Goal: Browse casually

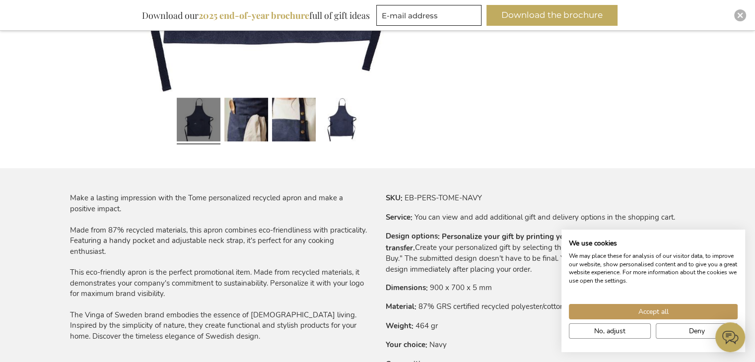
scroll to position [387, 0]
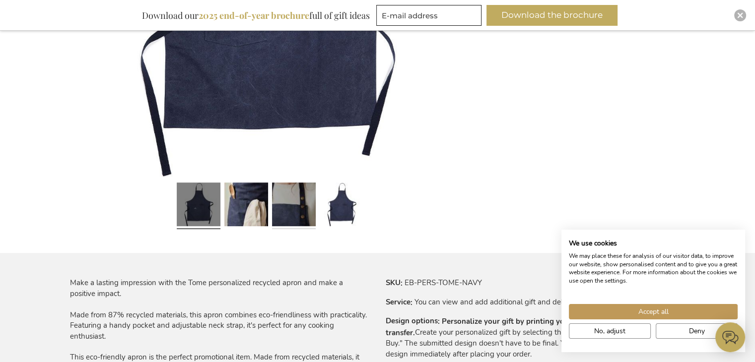
click at [279, 202] on link at bounding box center [294, 206] width 44 height 55
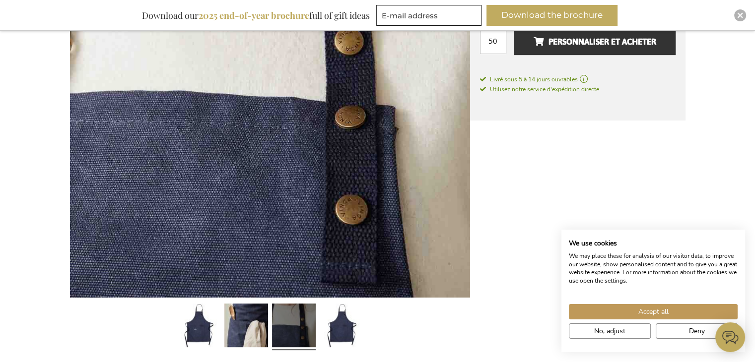
scroll to position [288, 0]
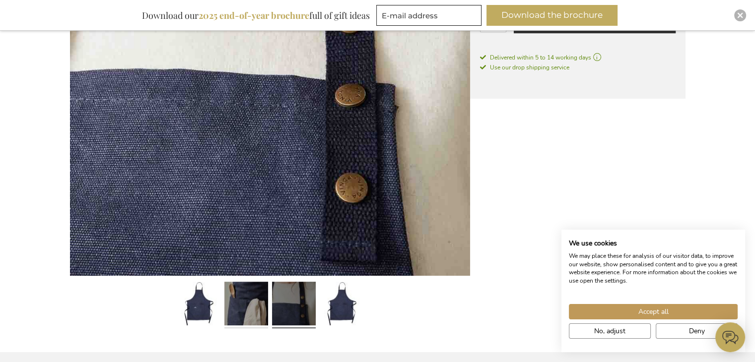
click at [249, 286] on link at bounding box center [246, 305] width 44 height 55
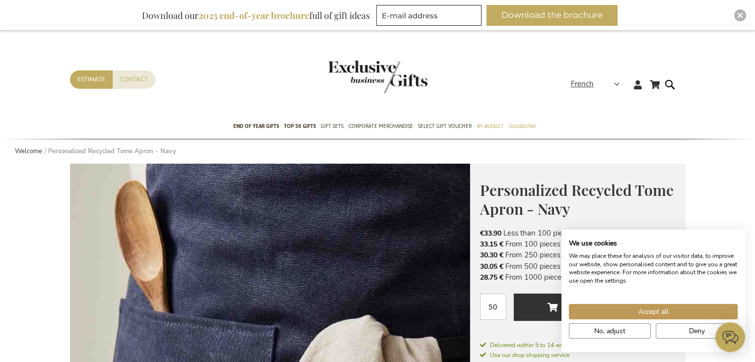
scroll to position [248, 0]
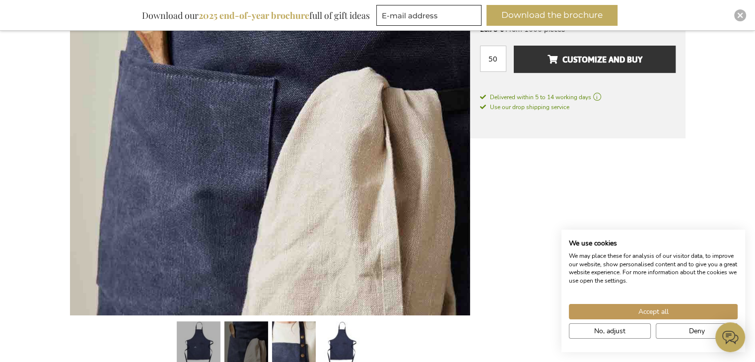
click at [202, 320] on link at bounding box center [199, 345] width 44 height 55
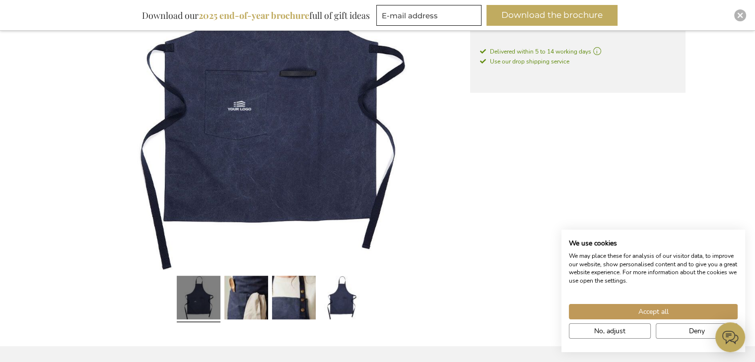
scroll to position [298, 0]
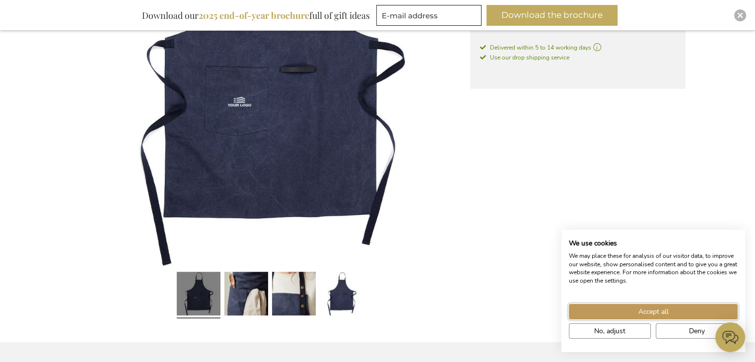
click at [656, 316] on button "Accept all" at bounding box center [653, 311] width 169 height 15
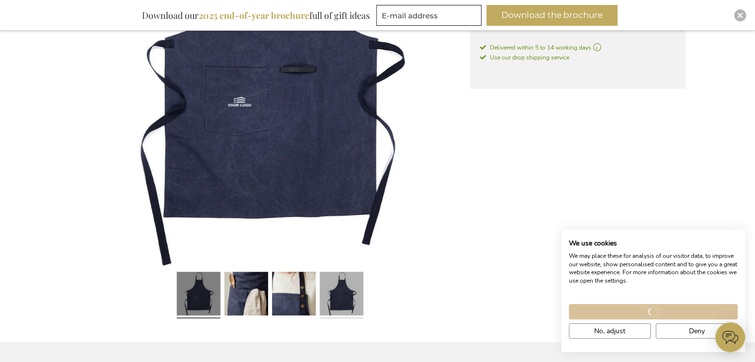
click at [347, 295] on link at bounding box center [341, 295] width 44 height 55
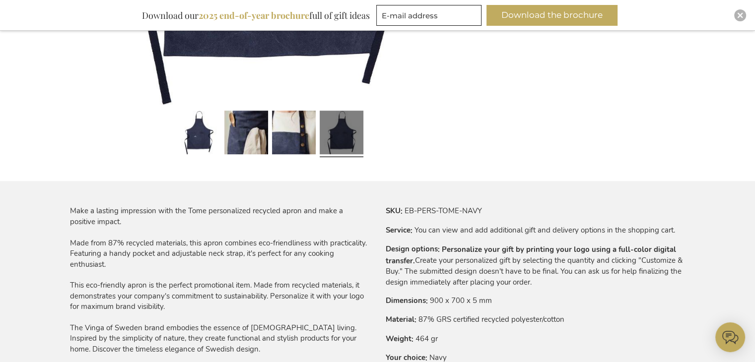
scroll to position [397, 0]
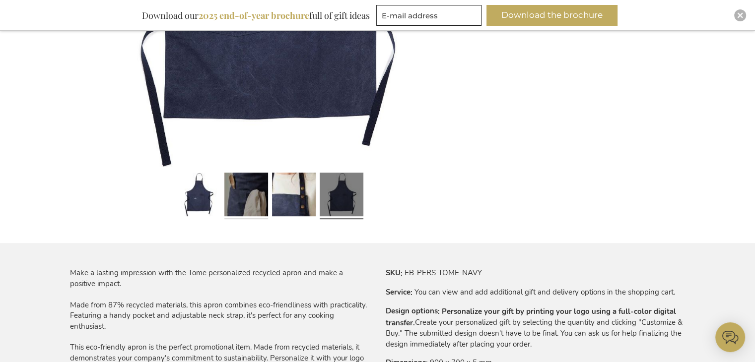
click at [256, 199] on link at bounding box center [246, 196] width 44 height 55
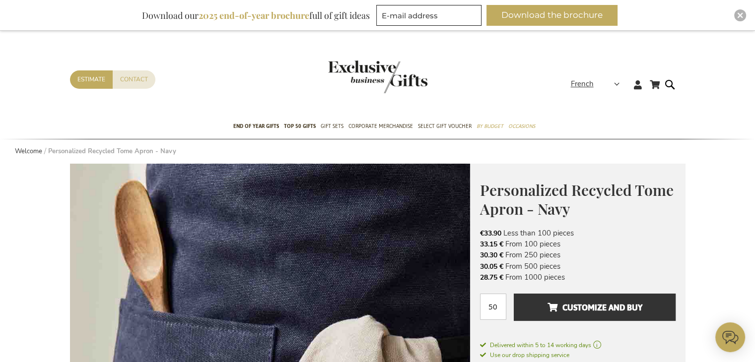
scroll to position [347, 0]
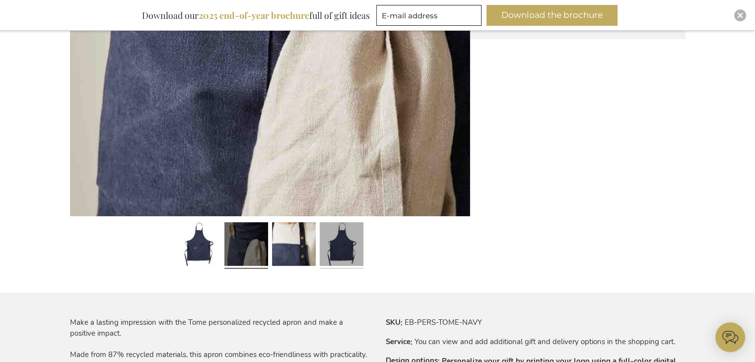
click at [334, 248] on link at bounding box center [341, 246] width 44 height 55
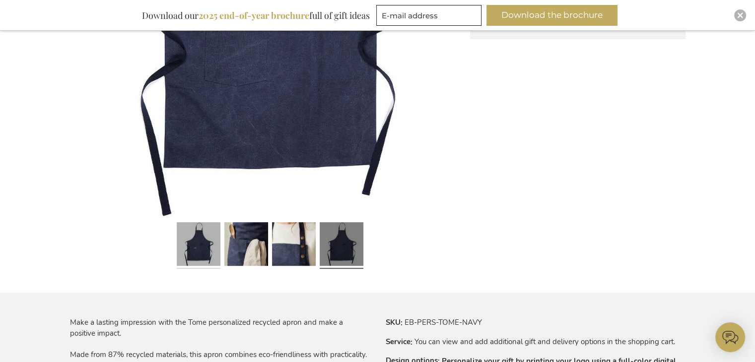
click at [205, 258] on link at bounding box center [199, 246] width 44 height 55
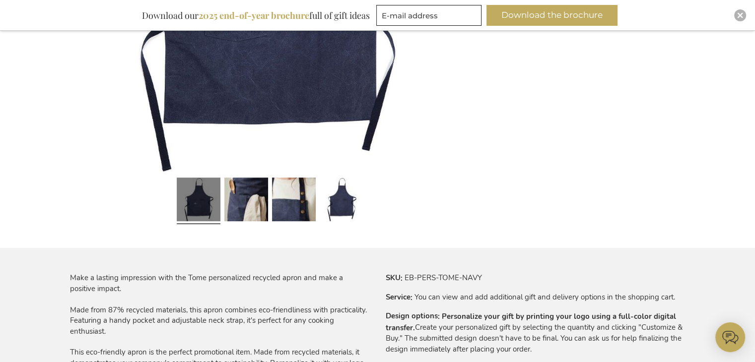
scroll to position [446, 0]
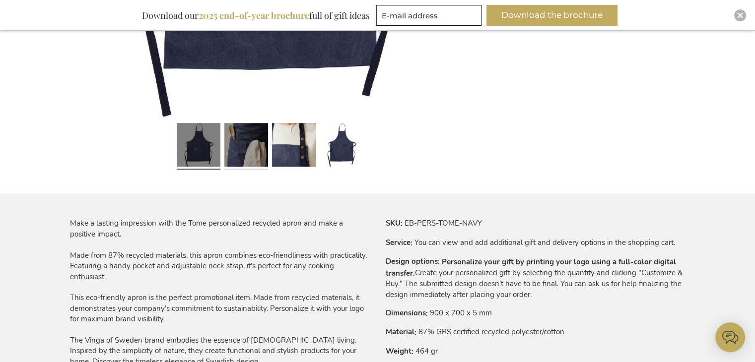
click at [244, 140] on link at bounding box center [246, 147] width 44 height 55
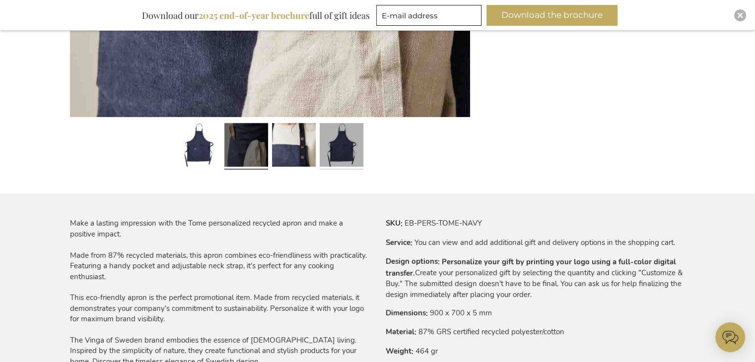
click at [339, 142] on link at bounding box center [341, 147] width 44 height 55
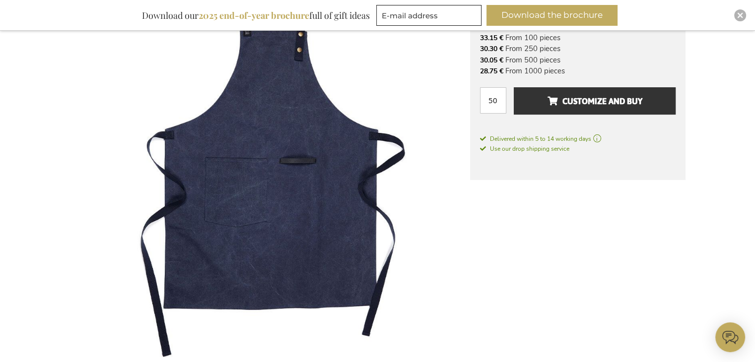
scroll to position [149, 0]
